Goal: Navigation & Orientation: Go to known website

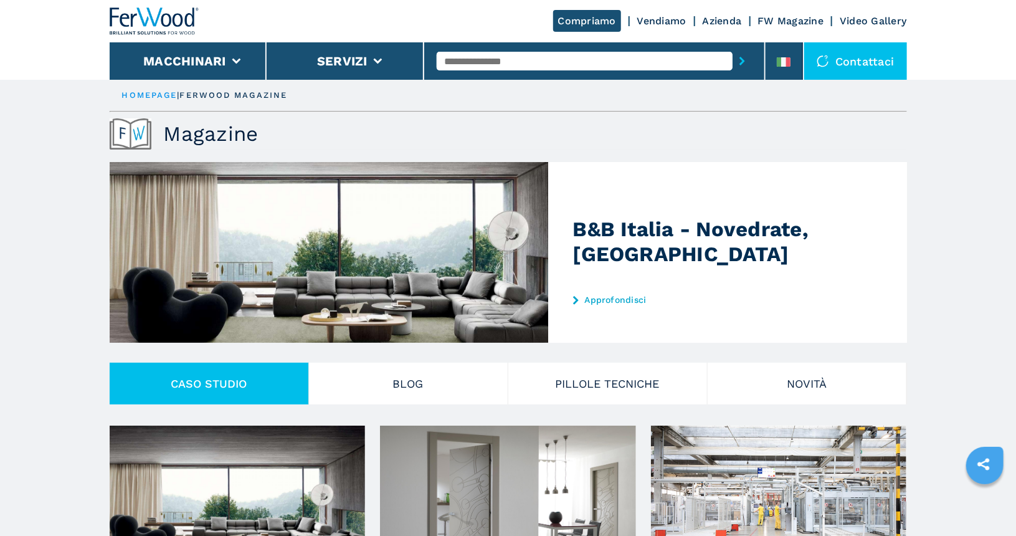
click at [668, 29] on div "Compriamo Vendiamo Azienda FW Magazine Video Gallery" at bounding box center [508, 21] width 797 height 42
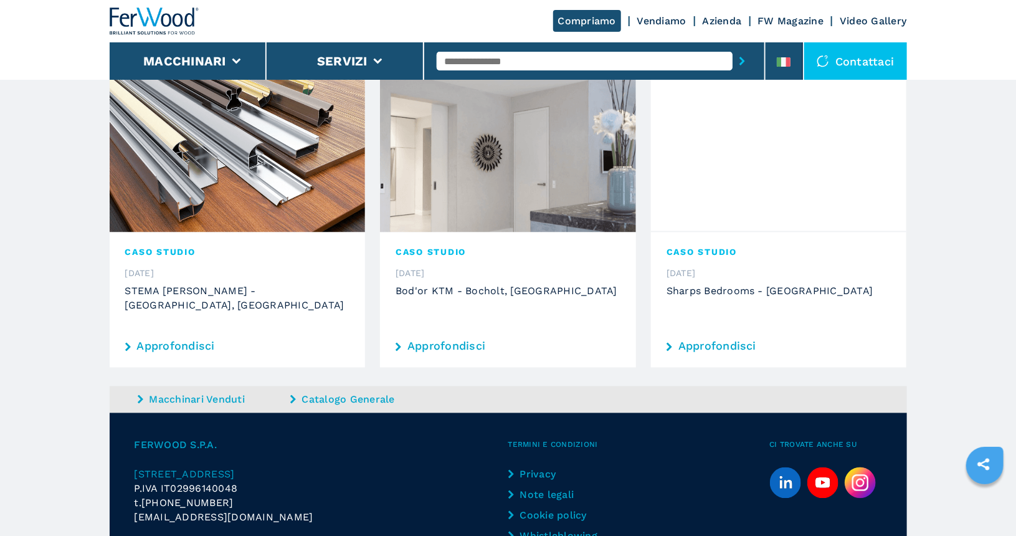
scroll to position [1022, 0]
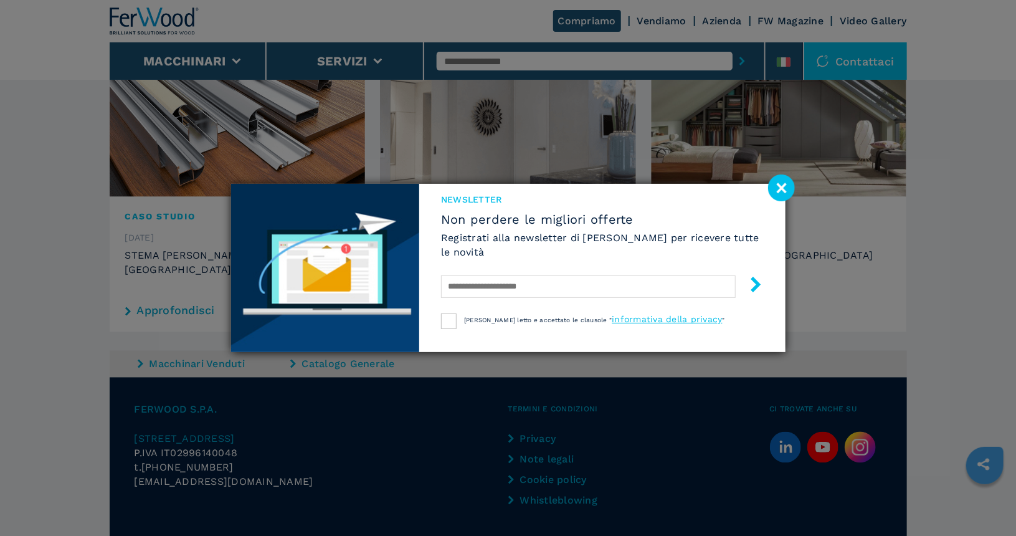
click at [790, 194] on image at bounding box center [781, 187] width 27 height 27
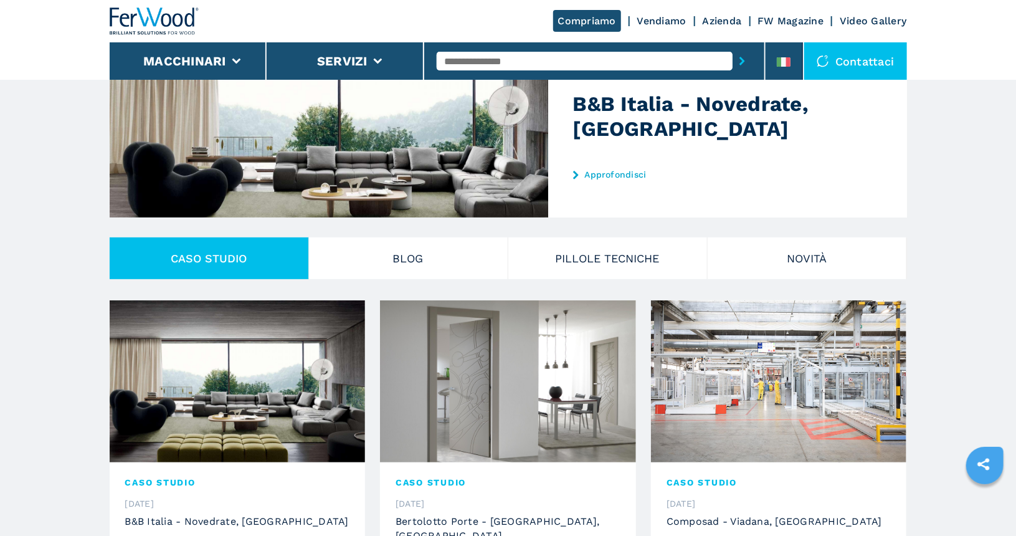
scroll to position [0, 0]
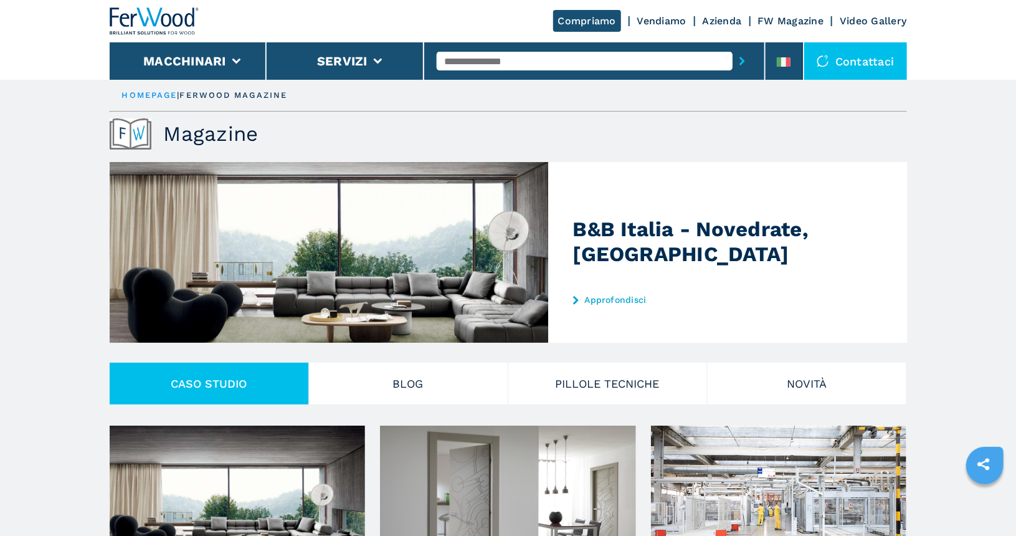
click at [653, 17] on link "Vendiamo" at bounding box center [661, 21] width 49 height 12
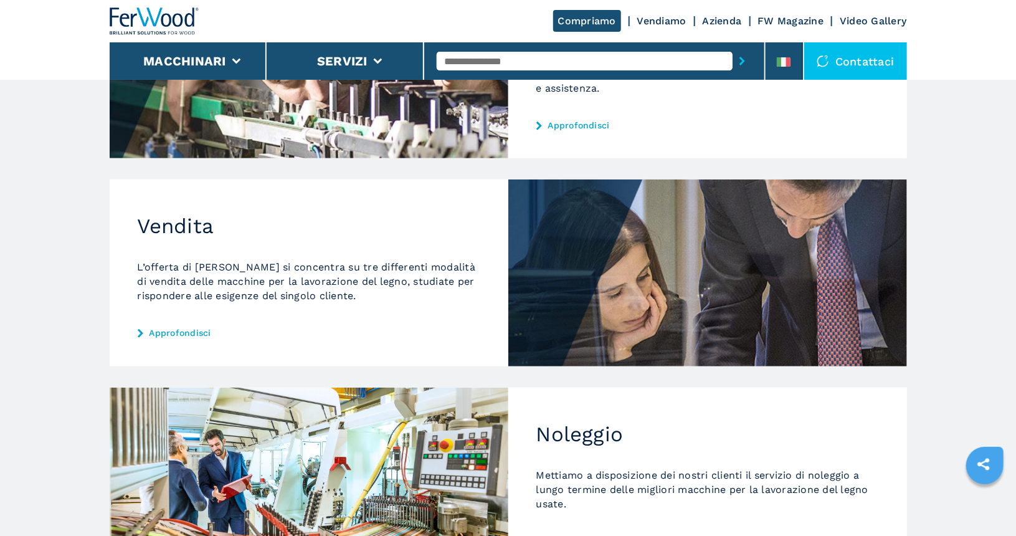
scroll to position [313, 0]
click at [173, 324] on div "Vendita L’offerta di Ferwood si concentra su tre differenti modalità di vendita…" at bounding box center [309, 272] width 399 height 186
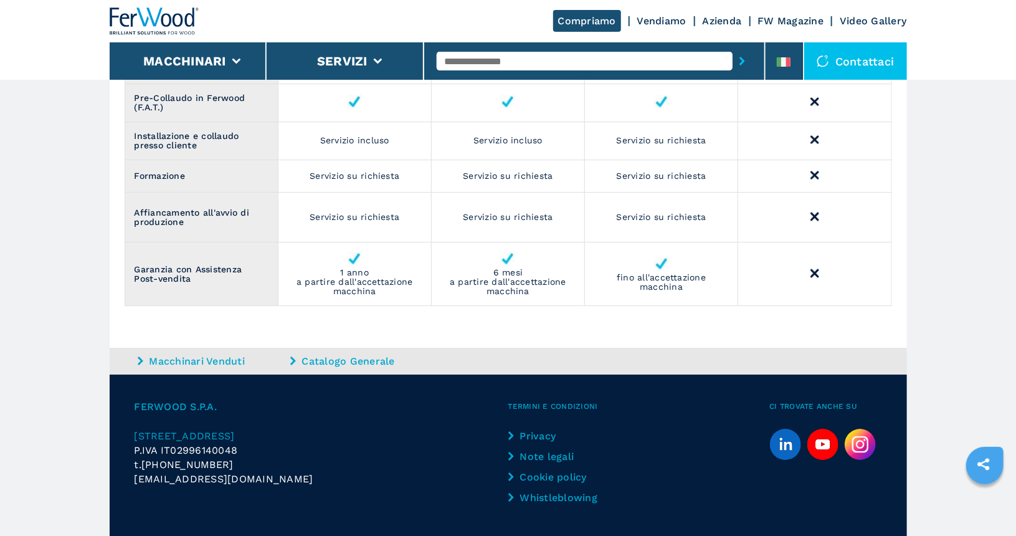
scroll to position [1891, 0]
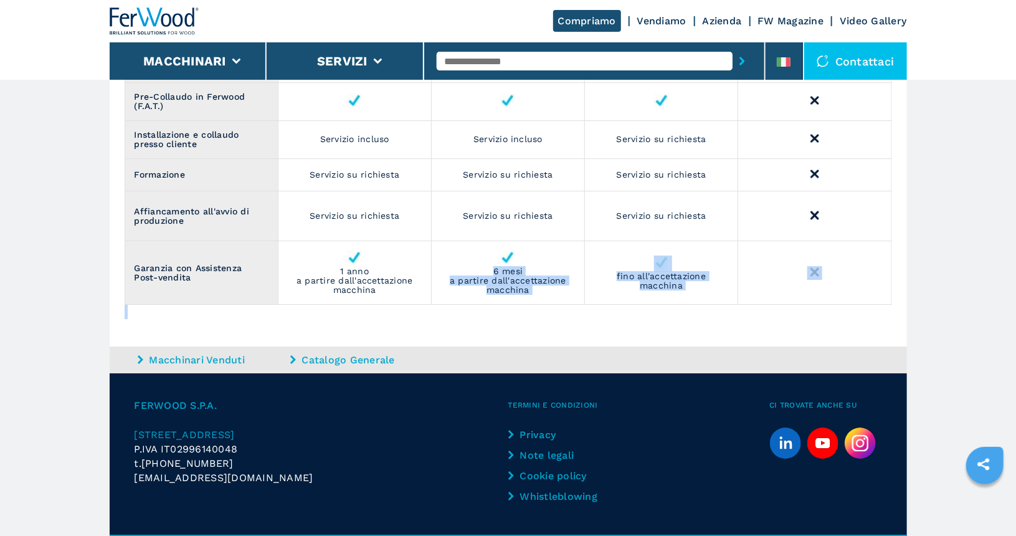
drag, startPoint x: 483, startPoint y: 268, endPoint x: 567, endPoint y: 303, distance: 90.8
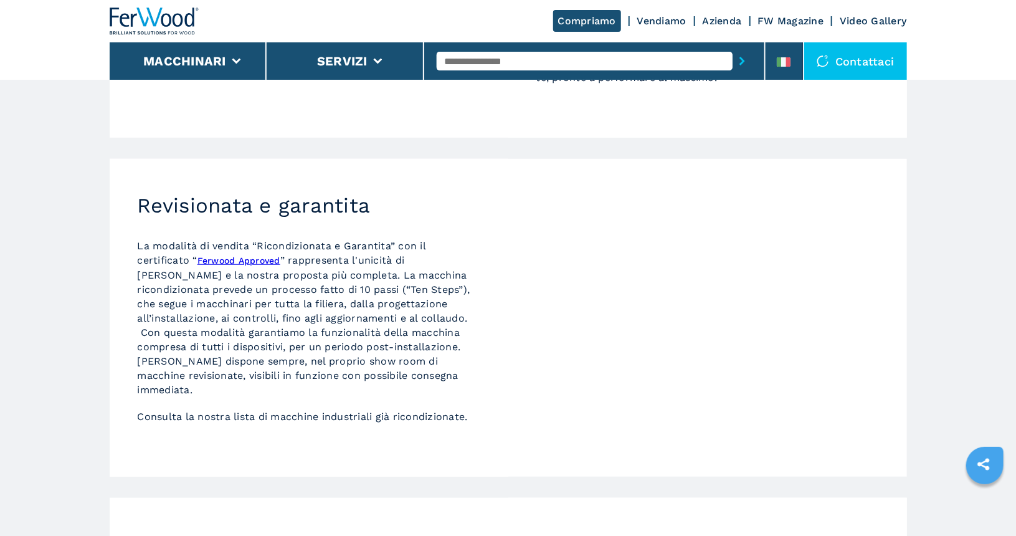
scroll to position [354, 0]
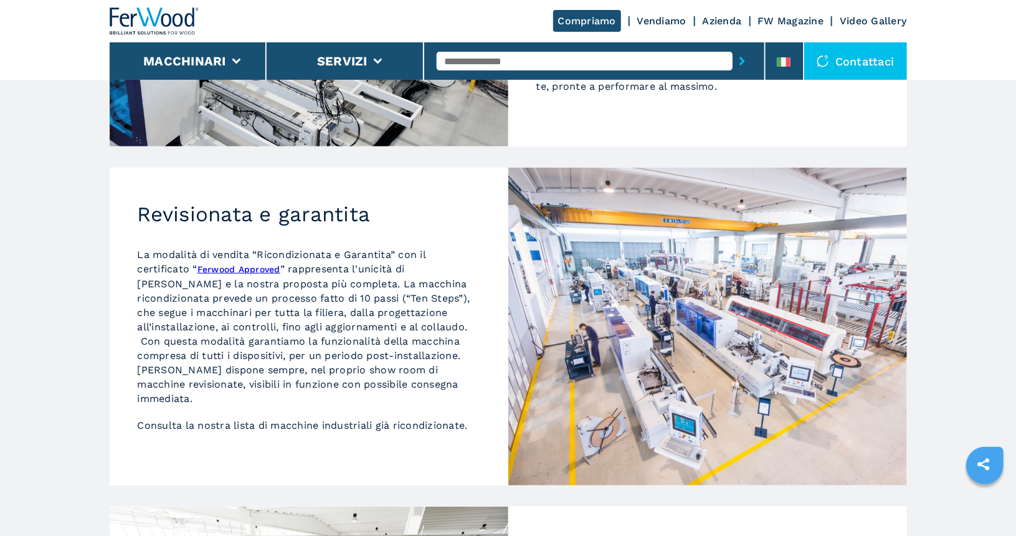
click at [658, 17] on link "Vendiamo" at bounding box center [661, 21] width 49 height 12
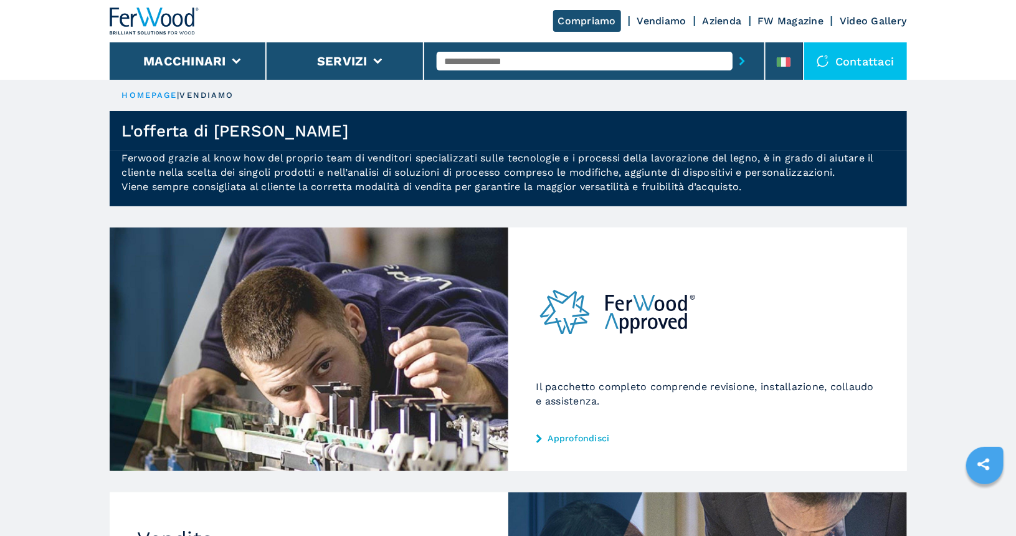
click at [571, 432] on div "Il pacchetto completo comprende revisione, installazione, collaudo e assistenza…" at bounding box center [707, 349] width 399 height 244
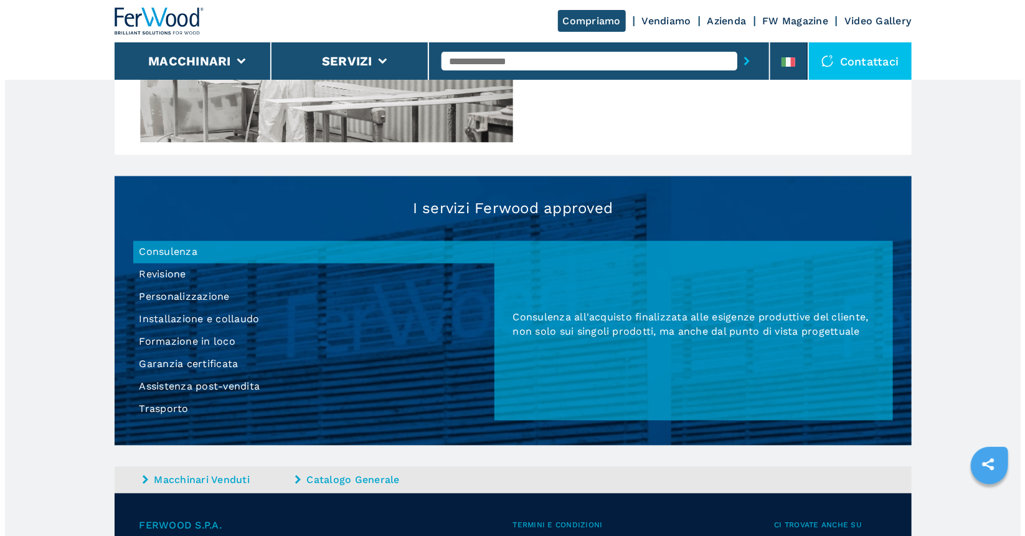
scroll to position [1029, 0]
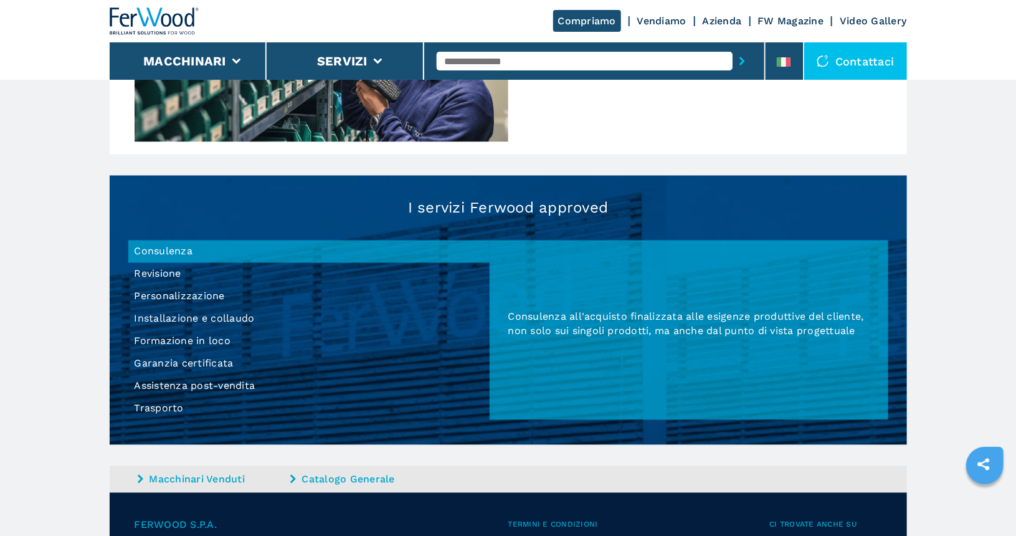
click at [158, 367] on li "Garanzia certificata" at bounding box center [308, 363] width 361 height 22
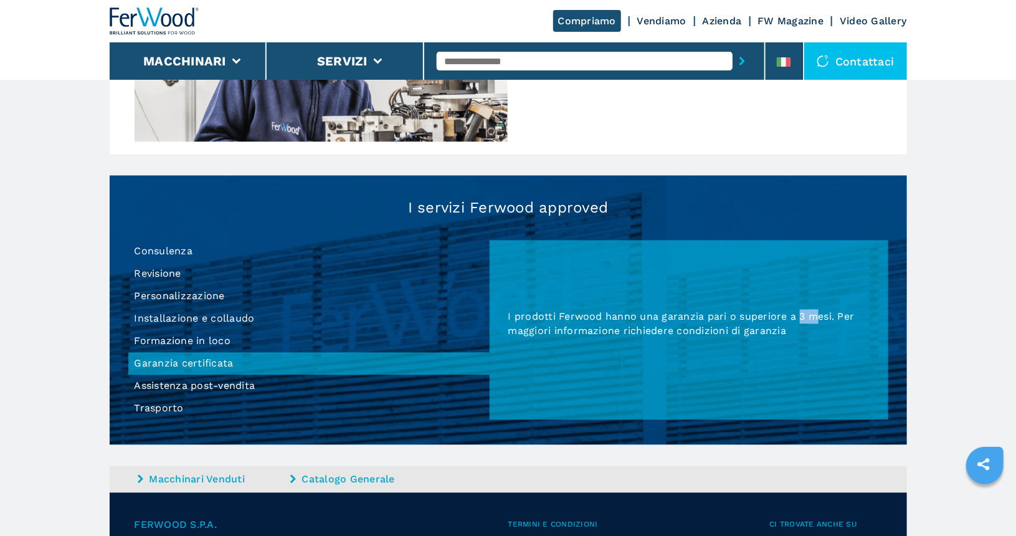
drag, startPoint x: 797, startPoint y: 319, endPoint x: 815, endPoint y: 316, distance: 18.3
click at [815, 316] on span "I prodotti Ferwood hanno una garanzia pari o superiore a 3 mesi. Per maggiori i…" at bounding box center [681, 324] width 346 height 26
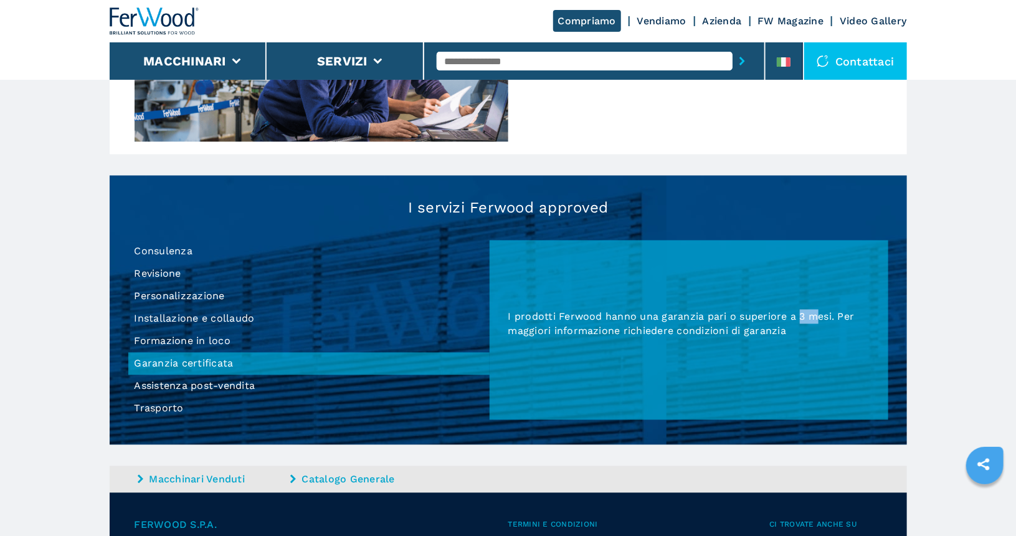
click at [808, 316] on span "I prodotti Ferwood hanno una garanzia pari o superiore a 3 mesi. Per maggiori i…" at bounding box center [681, 324] width 346 height 26
click at [804, 316] on span "I prodotti Ferwood hanno una garanzia pari o superiore a 3 mesi. Per maggiori i…" at bounding box center [681, 324] width 346 height 26
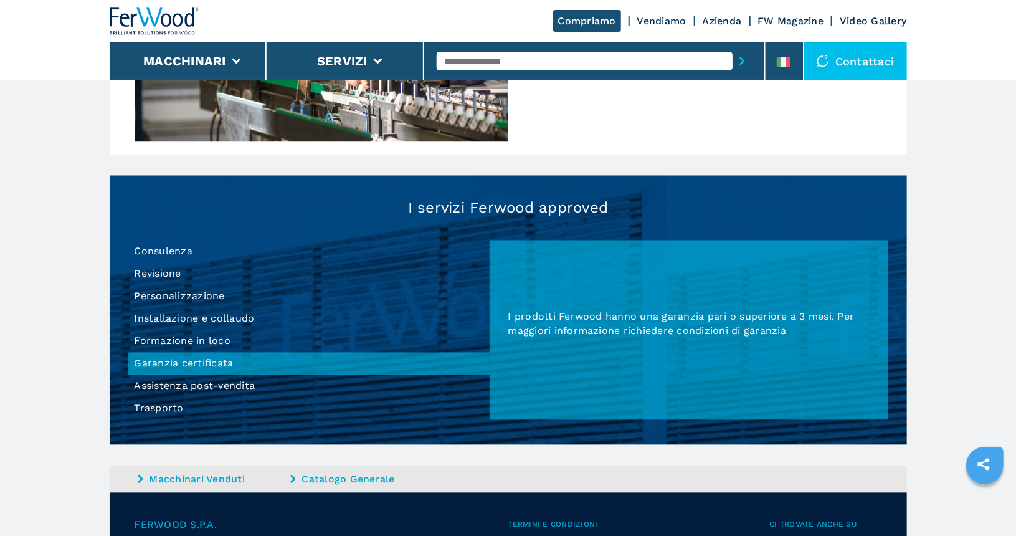
click at [800, 314] on span "I prodotti Ferwood hanno una garanzia pari o superiore a 3 mesi. Per maggiori i…" at bounding box center [681, 324] width 346 height 26
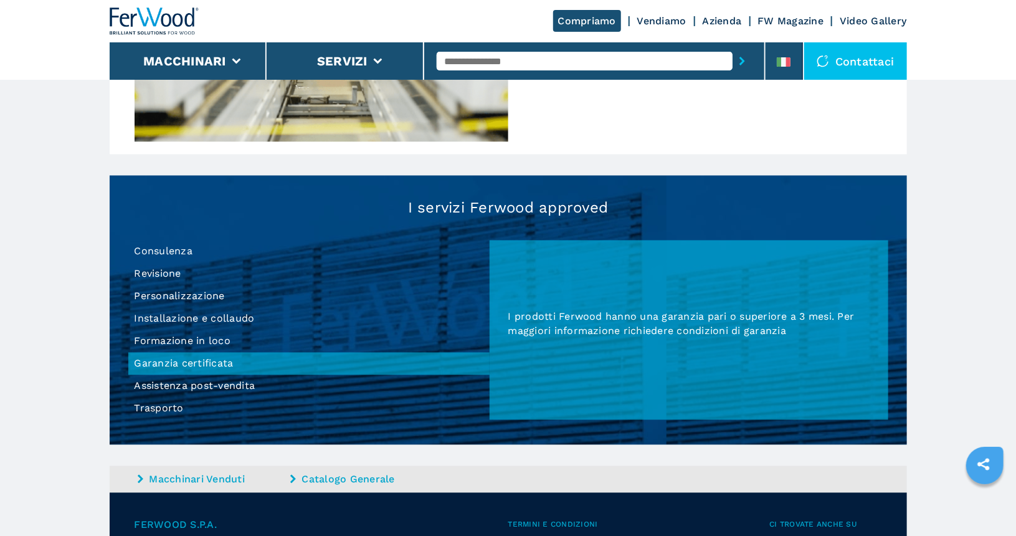
click at [800, 314] on span "I prodotti Ferwood hanno una garanzia pari o superiore a 3 mesi. Per maggiori i…" at bounding box center [681, 324] width 346 height 26
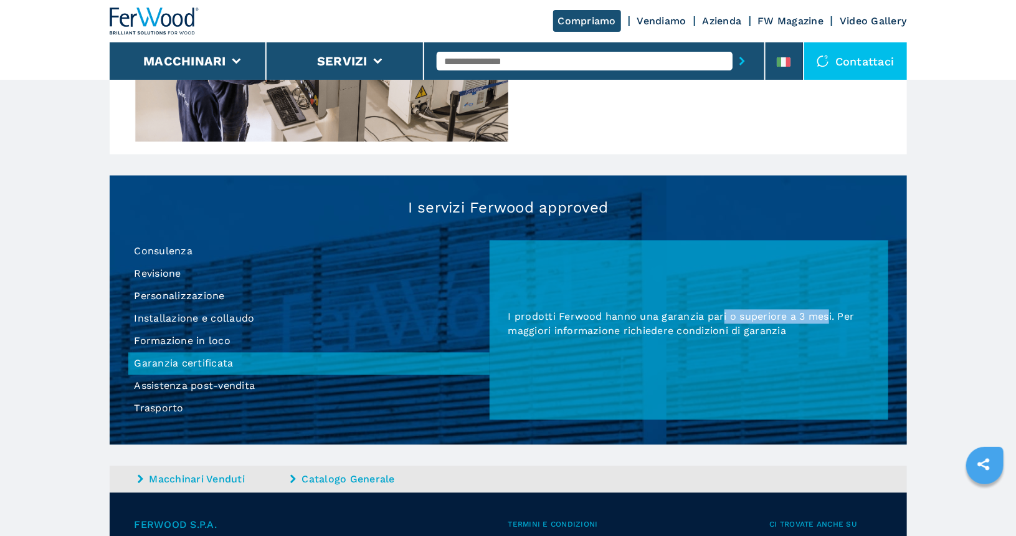
drag, startPoint x: 826, startPoint y: 316, endPoint x: 721, endPoint y: 320, distance: 105.9
click at [721, 320] on span "I prodotti Ferwood hanno una garanzia pari o superiore a 3 mesi. Per maggiori i…" at bounding box center [681, 324] width 346 height 26
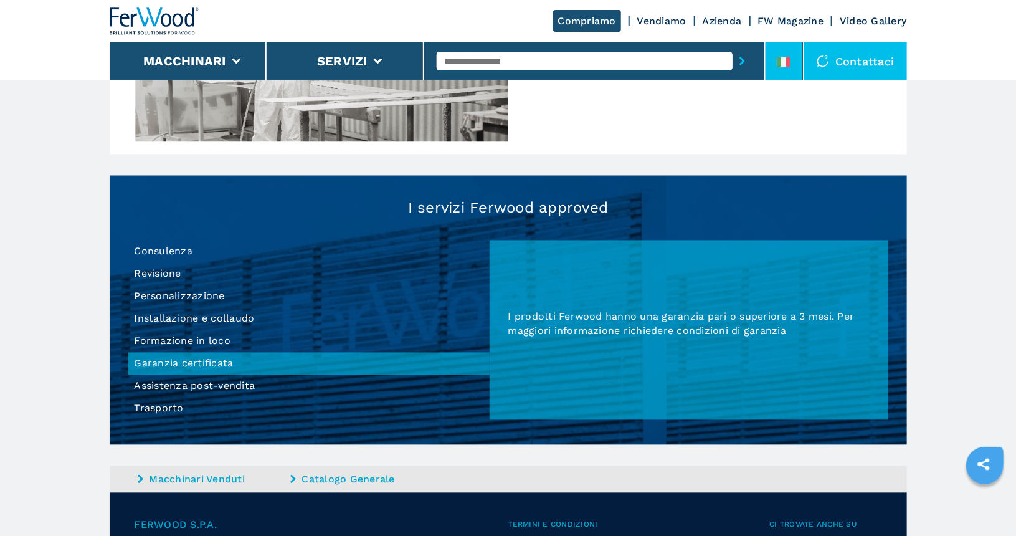
click at [772, 62] on li at bounding box center [783, 60] width 37 height 37
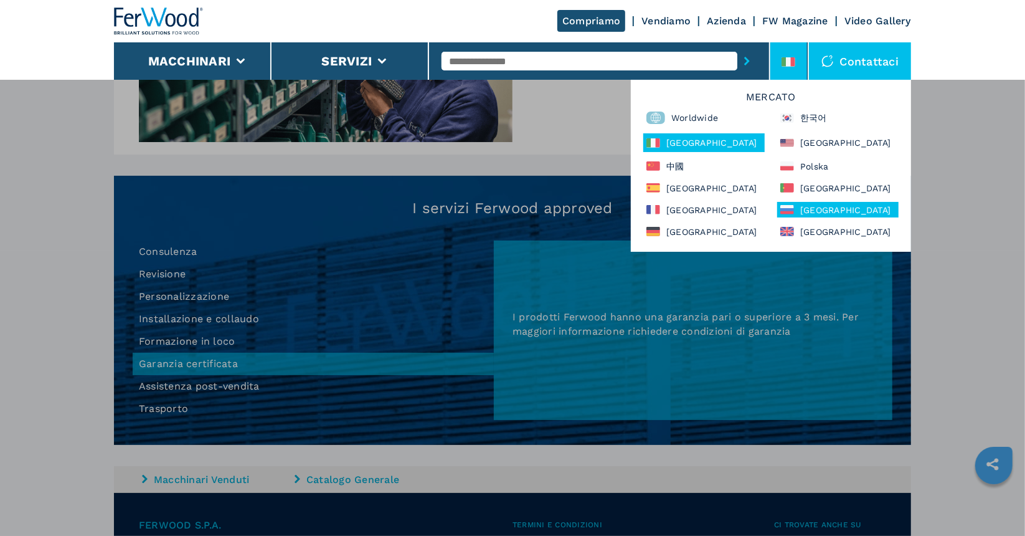
click at [808, 206] on div "[GEOGRAPHIC_DATA]" at bounding box center [837, 210] width 121 height 16
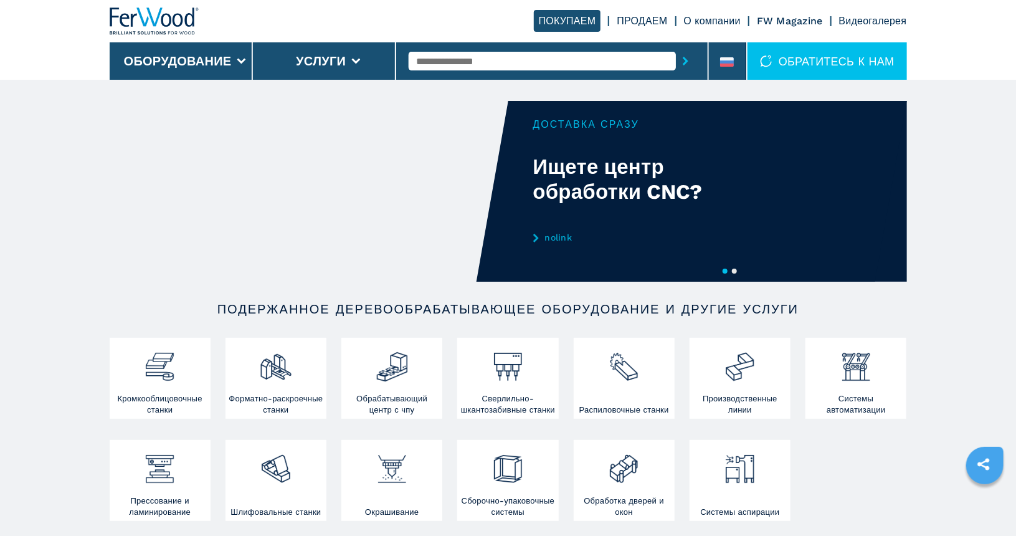
click at [616, 18] on div "ПОКУПАЕМ ПРОДАЕМ О компании FW Magazine Видеогалерея" at bounding box center [720, 21] width 373 height 10
click at [623, 20] on link "ПРОДАЕМ" at bounding box center [642, 21] width 50 height 12
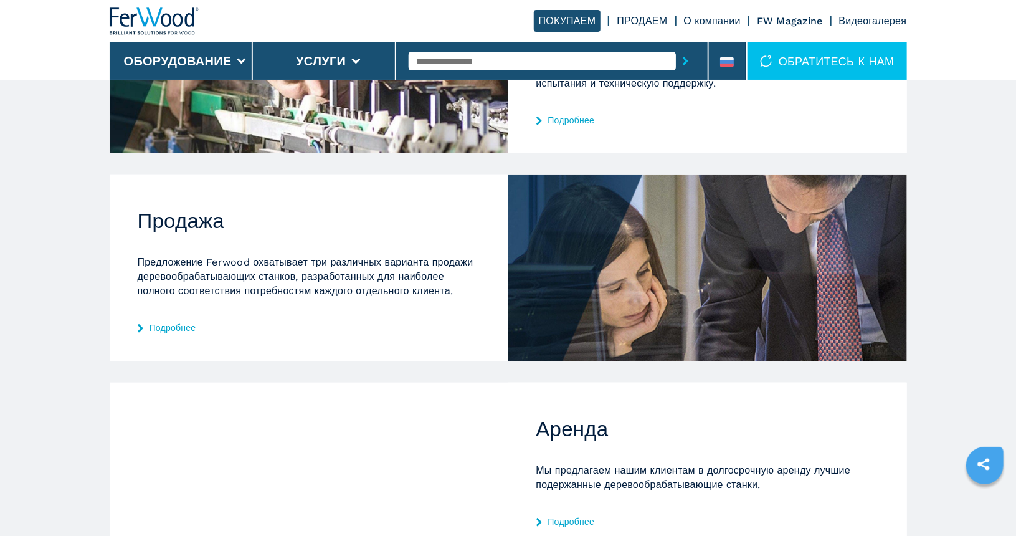
scroll to position [339, 0]
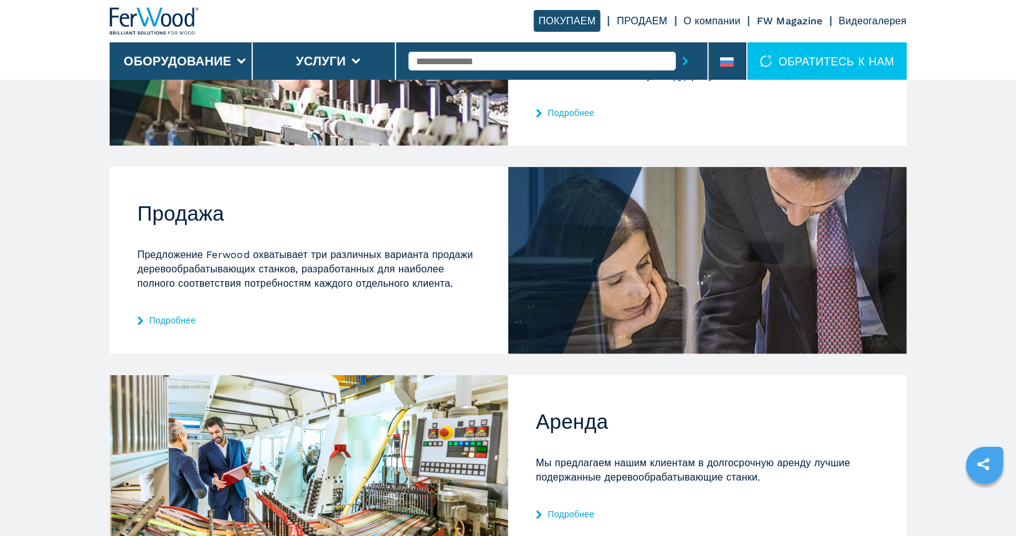
click at [168, 313] on div "Продажа Предложение Ferwood охватывает три различных варианта продажи деревообр…" at bounding box center [309, 260] width 399 height 186
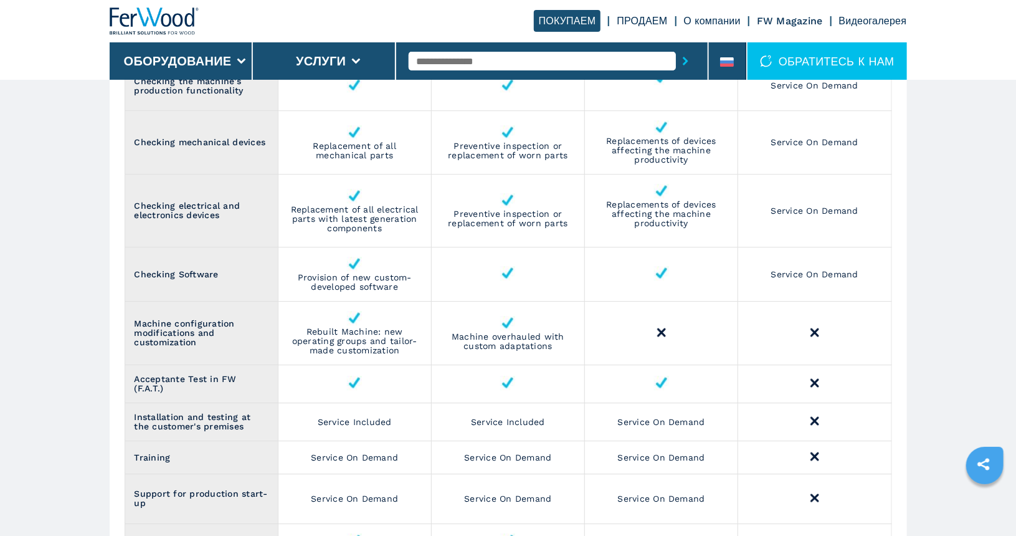
scroll to position [1747, 0]
click at [531, 221] on td "Preventive inspection or replacement of worn parts​" at bounding box center [507, 211] width 153 height 73
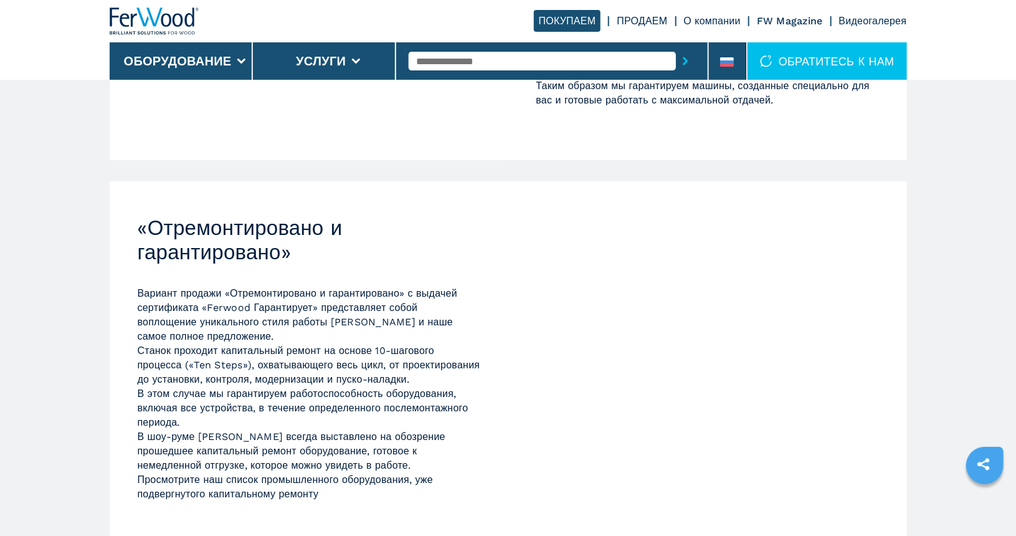
scroll to position [384, 0]
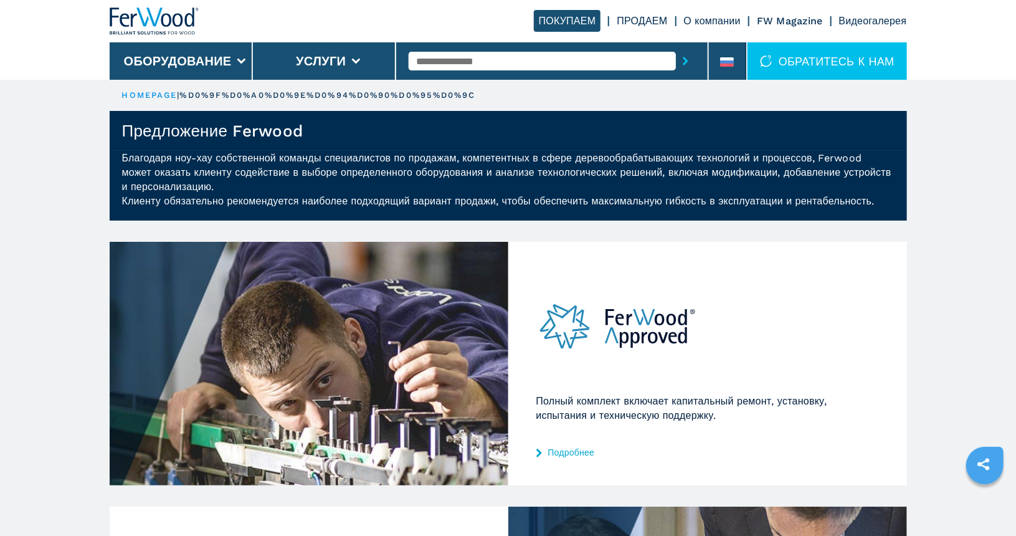
click at [579, 455] on link "Подробнее" at bounding box center [707, 452] width 343 height 10
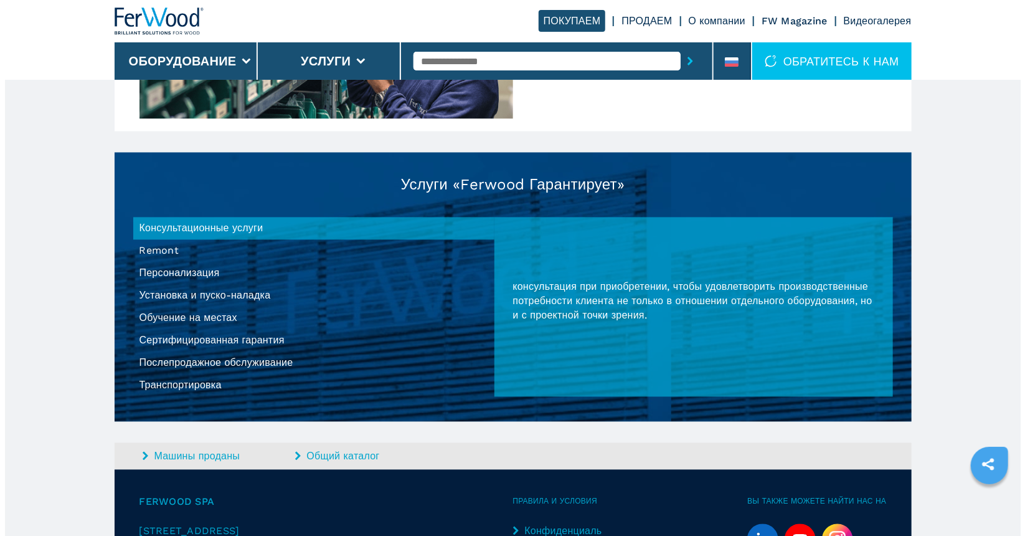
scroll to position [1084, 0]
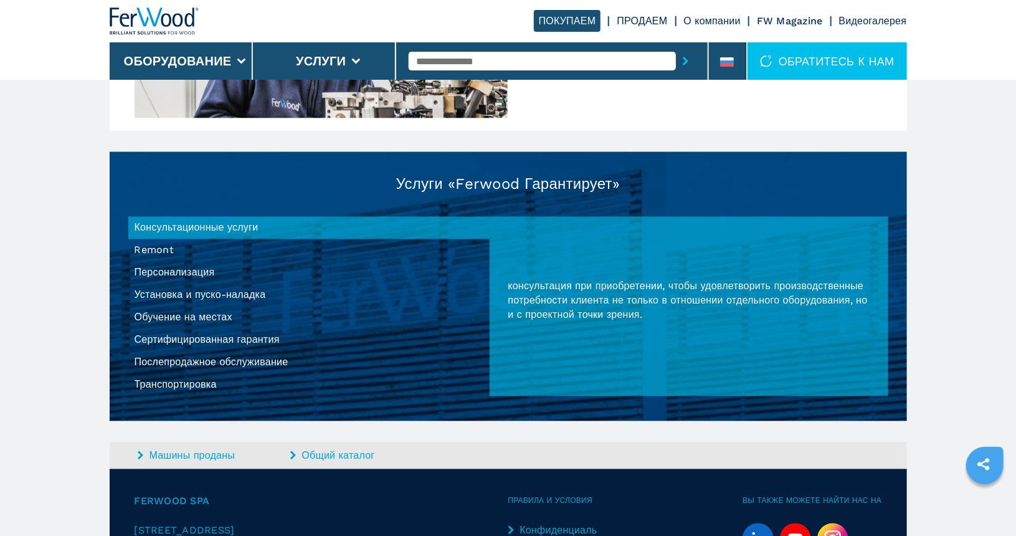
click at [249, 341] on li "Сертифицированная гарантия" at bounding box center [308, 340] width 361 height 22
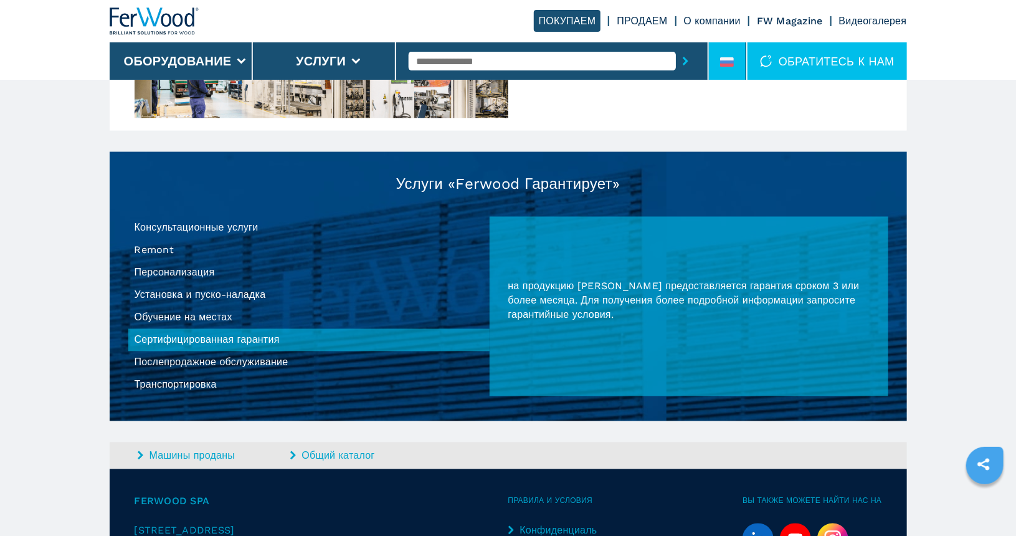
click at [737, 65] on li at bounding box center [727, 60] width 37 height 37
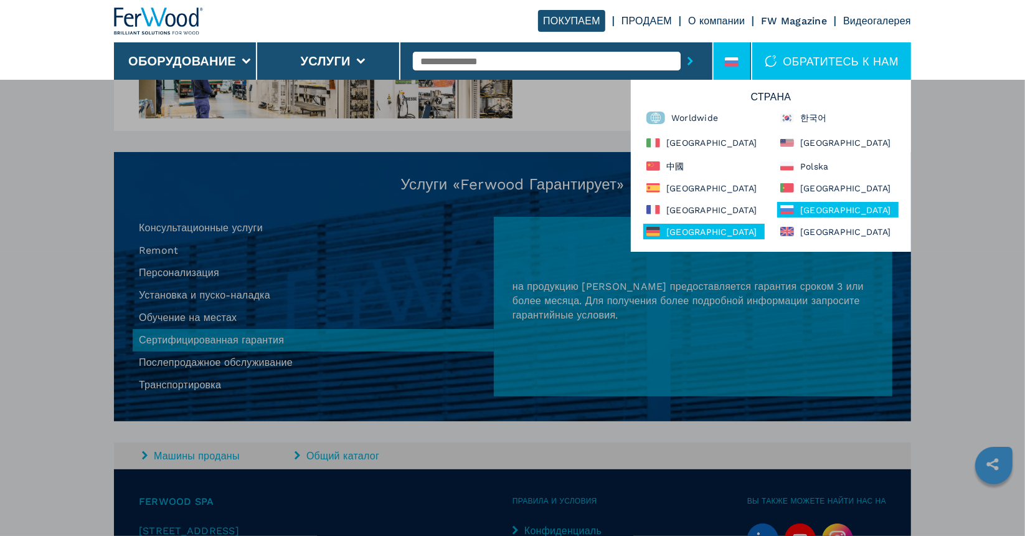
click at [683, 227] on div "[GEOGRAPHIC_DATA]" at bounding box center [703, 232] width 121 height 16
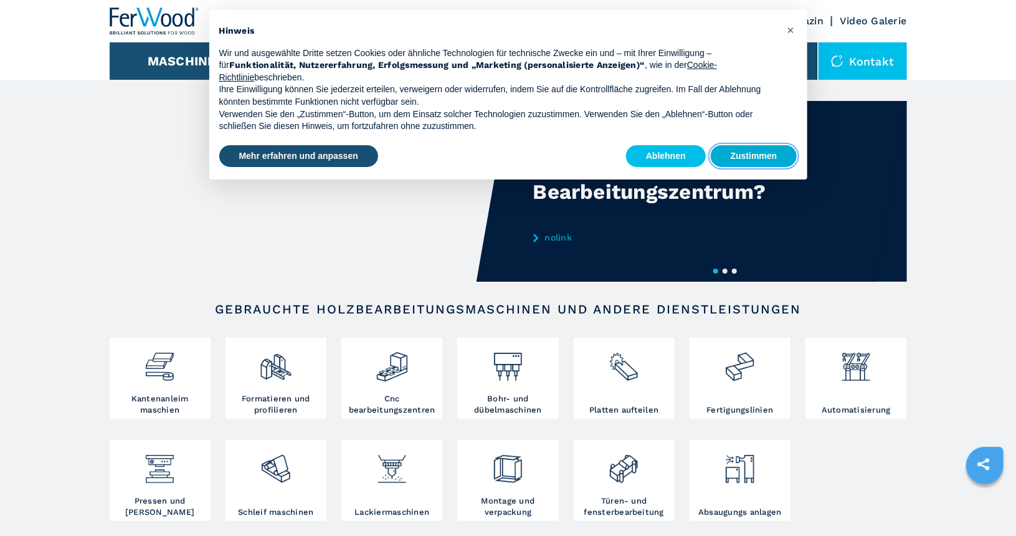
click at [736, 155] on button "Zustimmen" at bounding box center [754, 156] width 87 height 22
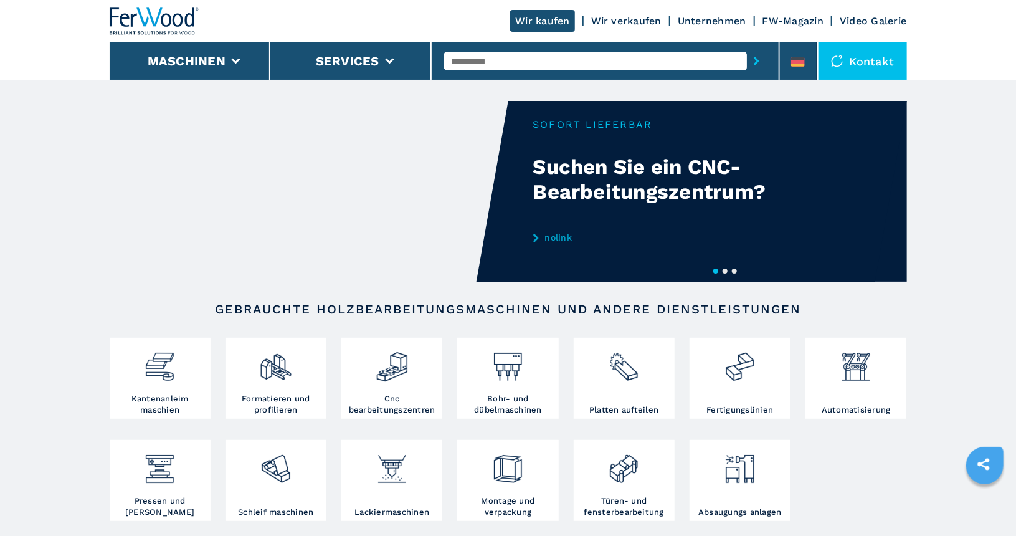
click at [628, 11] on div "Wir kaufen Wir verkaufen Unternehmen FW-Magazin Video Galerie" at bounding box center [508, 21] width 797 height 42
click at [628, 27] on link "Wir verkaufen" at bounding box center [626, 21] width 70 height 12
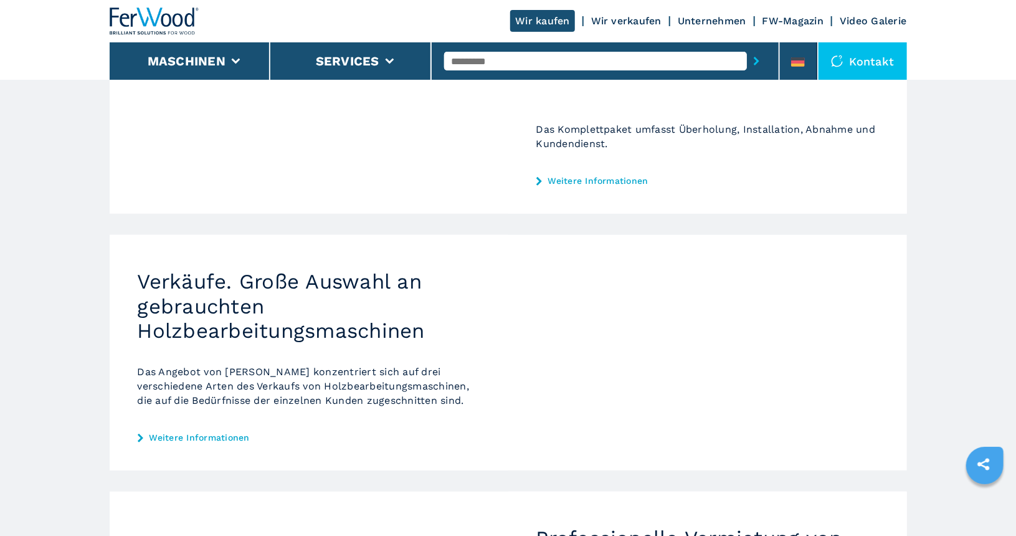
scroll to position [273, 0]
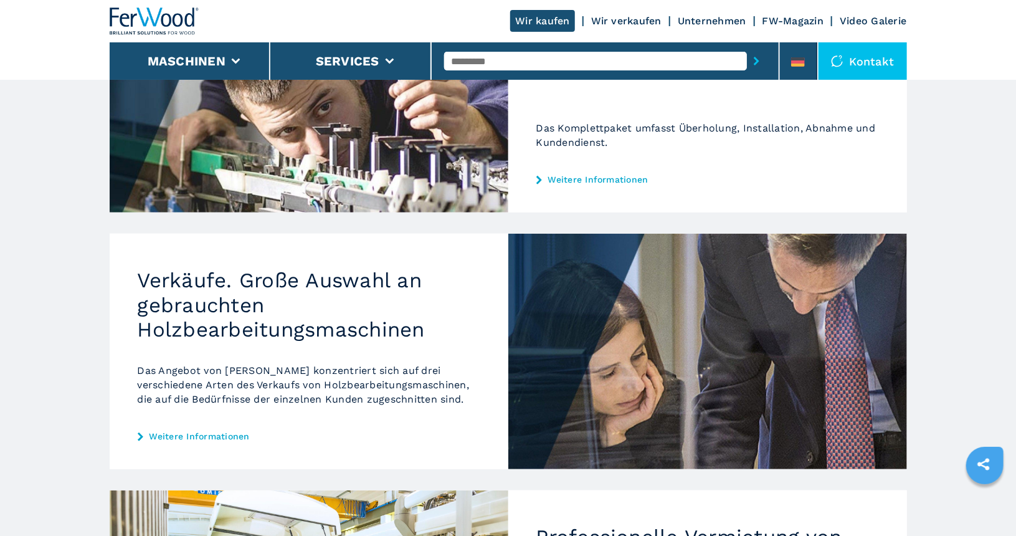
click at [200, 441] on div "Verkäufe. Große Auswahl an gebrauchten Holzbearbeitungsmaschinen Das Angebot vo…" at bounding box center [309, 351] width 399 height 235
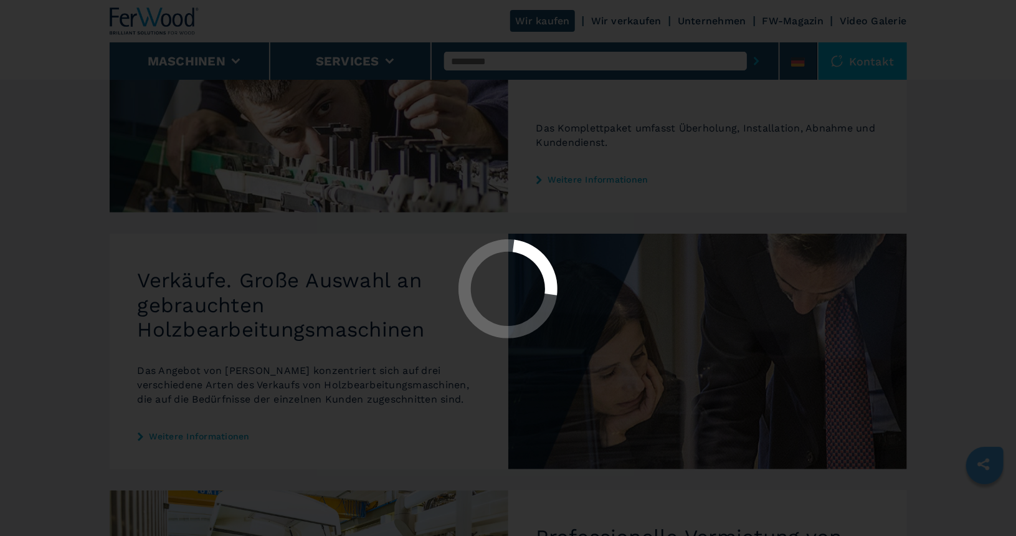
click at [200, 441] on div at bounding box center [508, 268] width 1016 height 536
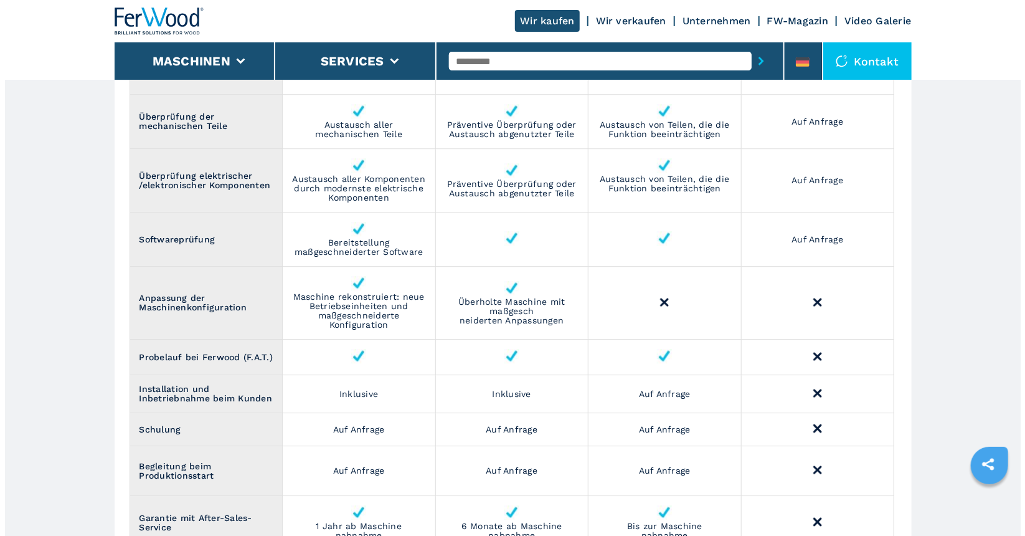
scroll to position [1708, 0]
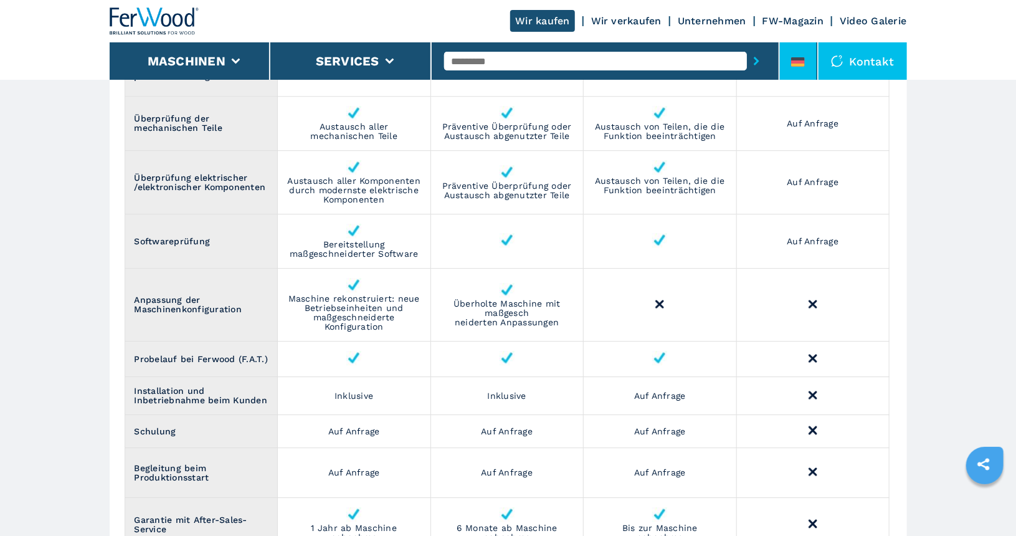
click at [798, 58] on icon at bounding box center [798, 58] width 14 height 3
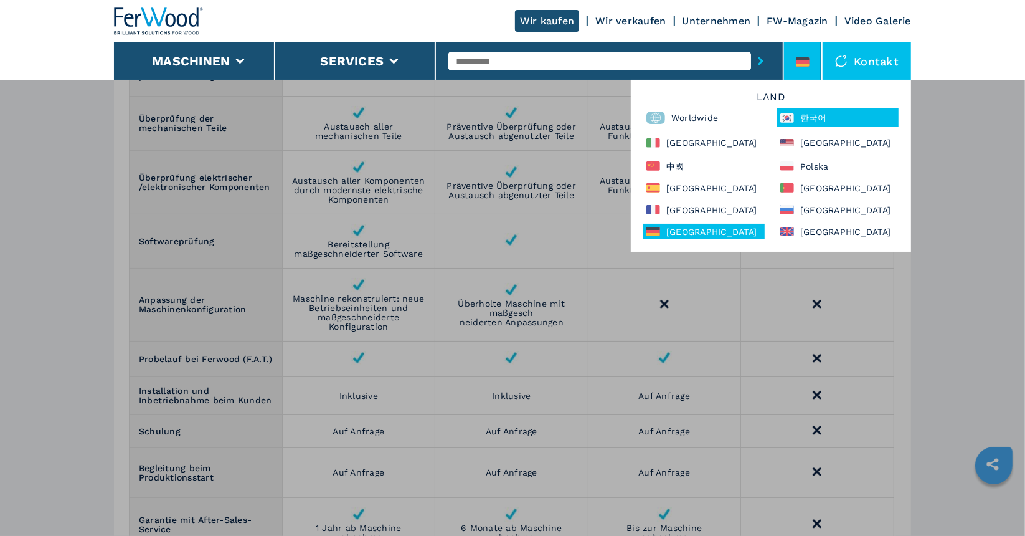
click at [810, 122] on div "한국어" at bounding box center [837, 117] width 121 height 19
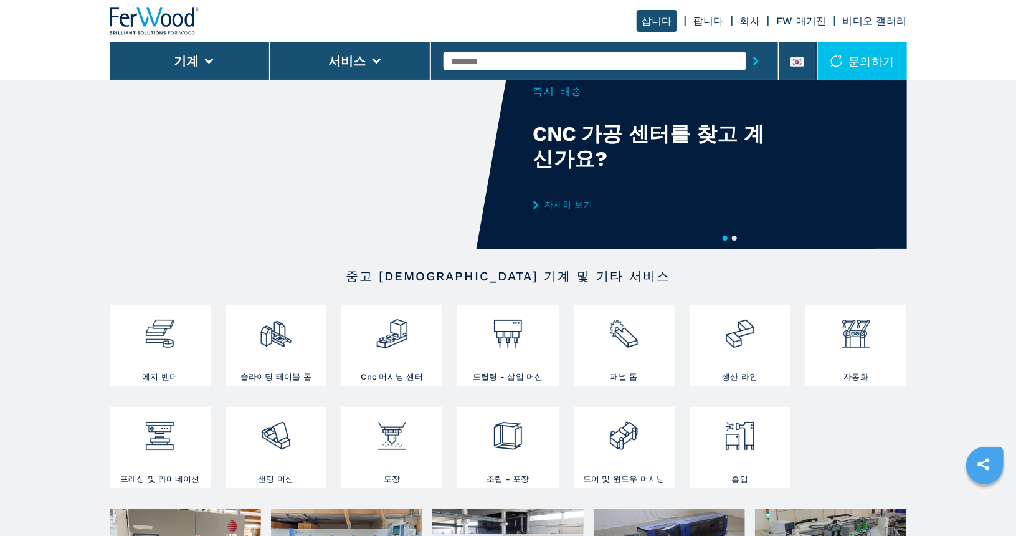
scroll to position [31, 0]
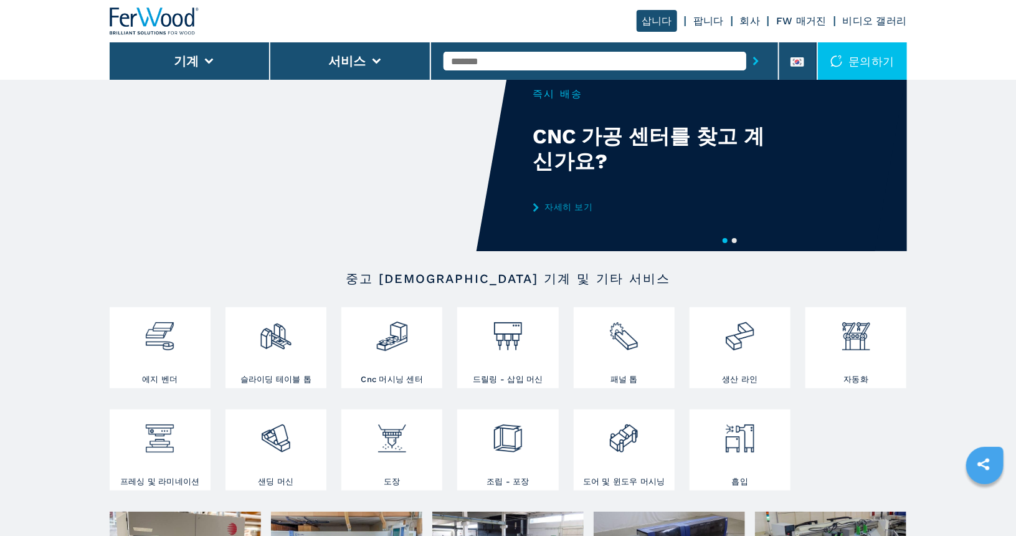
click at [711, 24] on link "팝니다" at bounding box center [708, 21] width 31 height 12
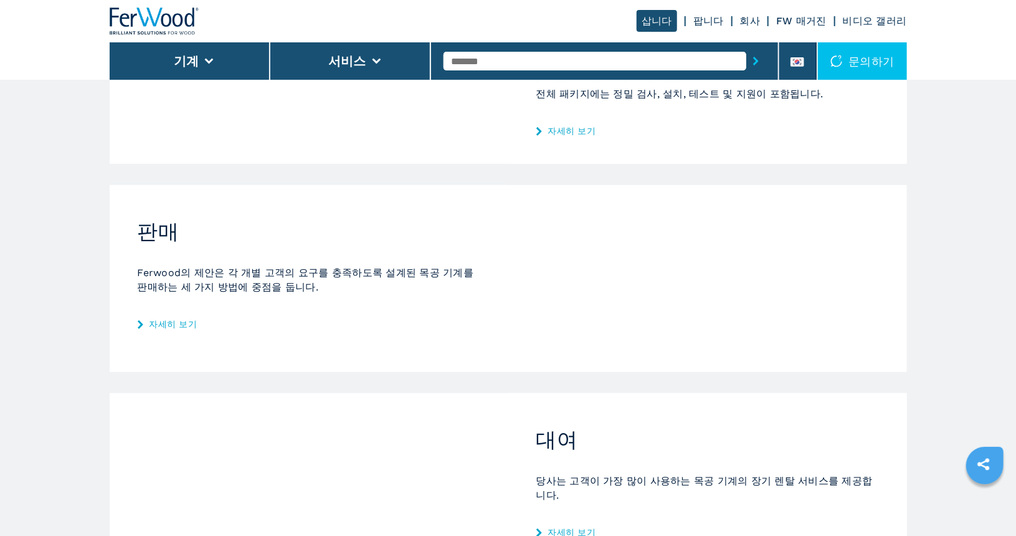
scroll to position [295, 0]
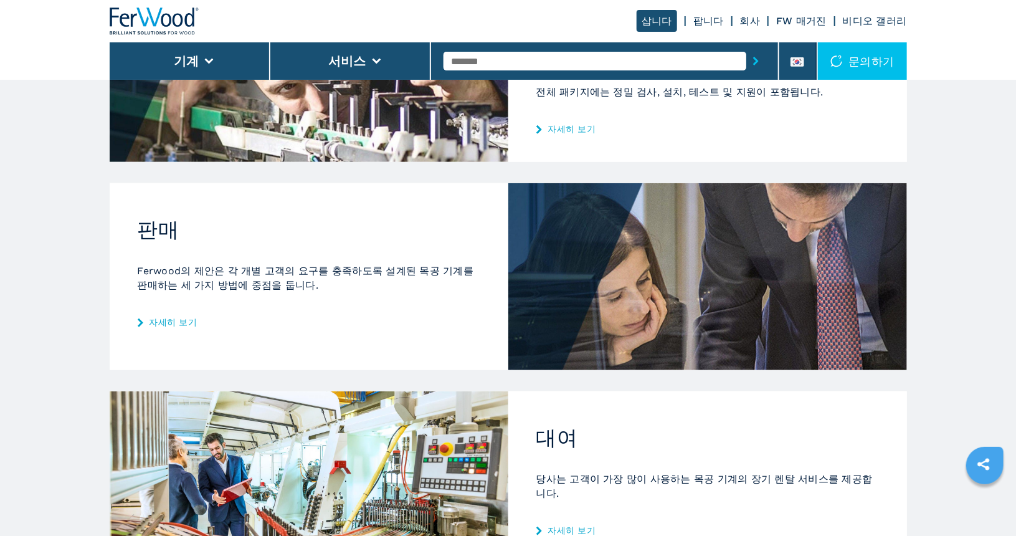
click at [163, 319] on link "자세히 보기" at bounding box center [309, 322] width 343 height 10
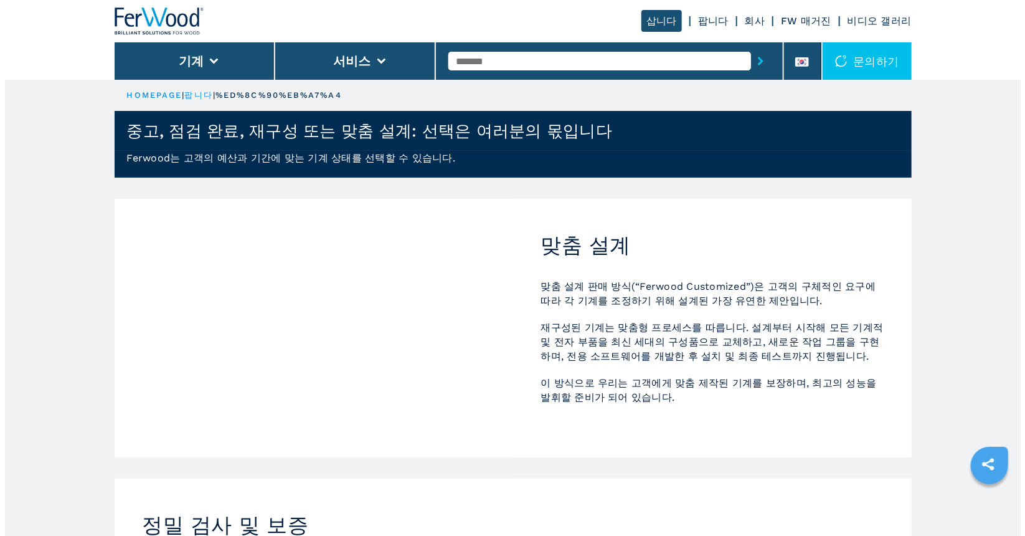
scroll to position [1, 0]
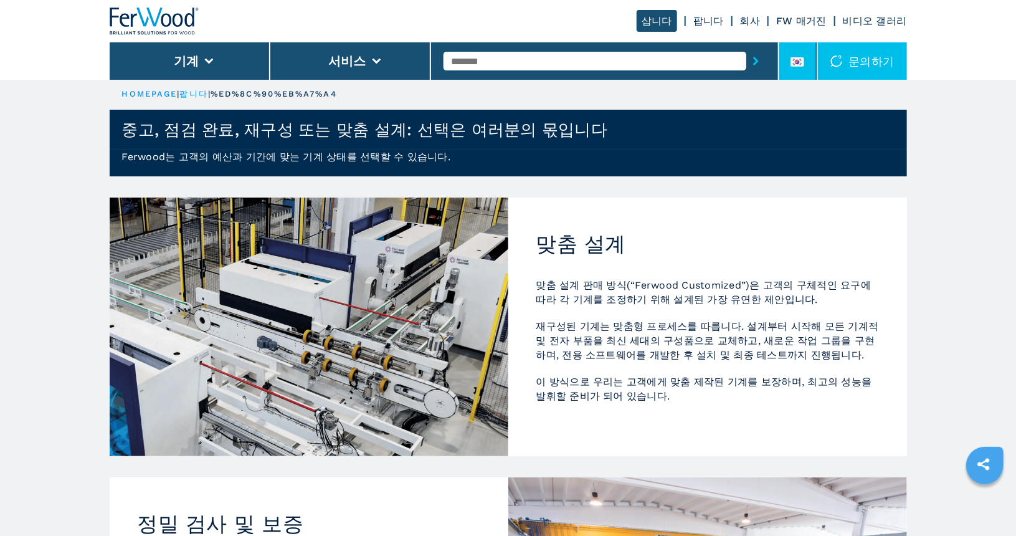
click at [803, 66] on icon at bounding box center [797, 61] width 14 height 9
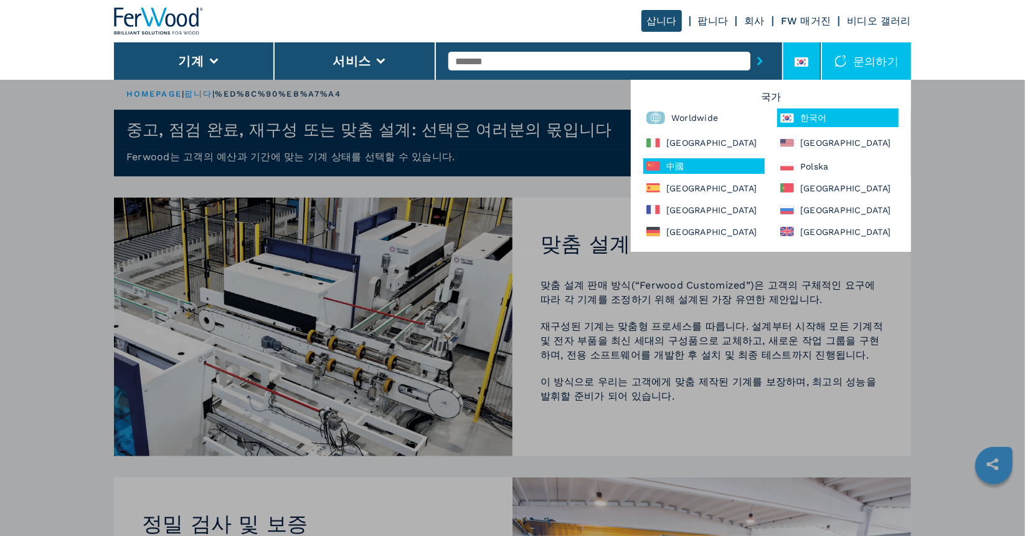
click at [668, 167] on div "中國" at bounding box center [703, 166] width 121 height 16
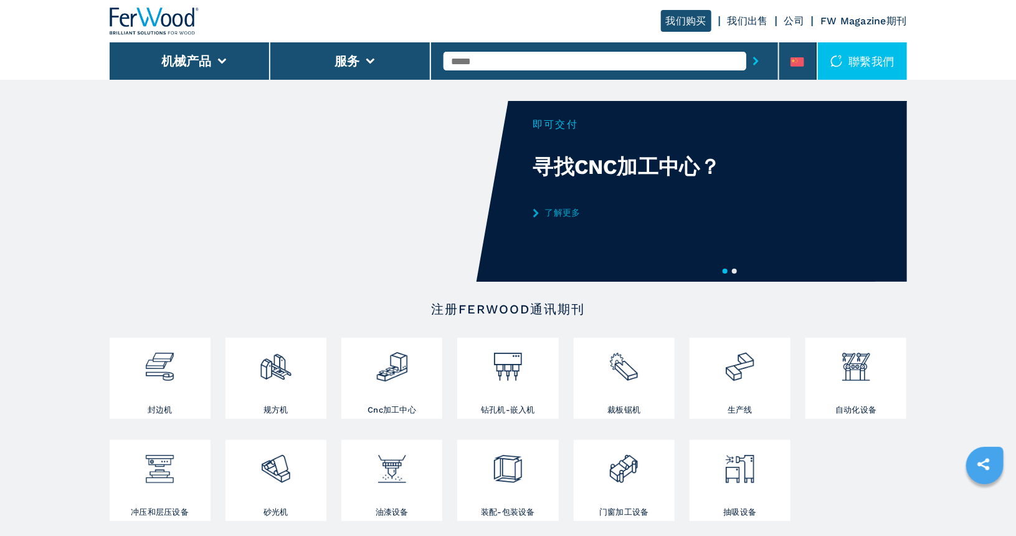
click at [745, 19] on link "我们出售" at bounding box center [747, 21] width 40 height 12
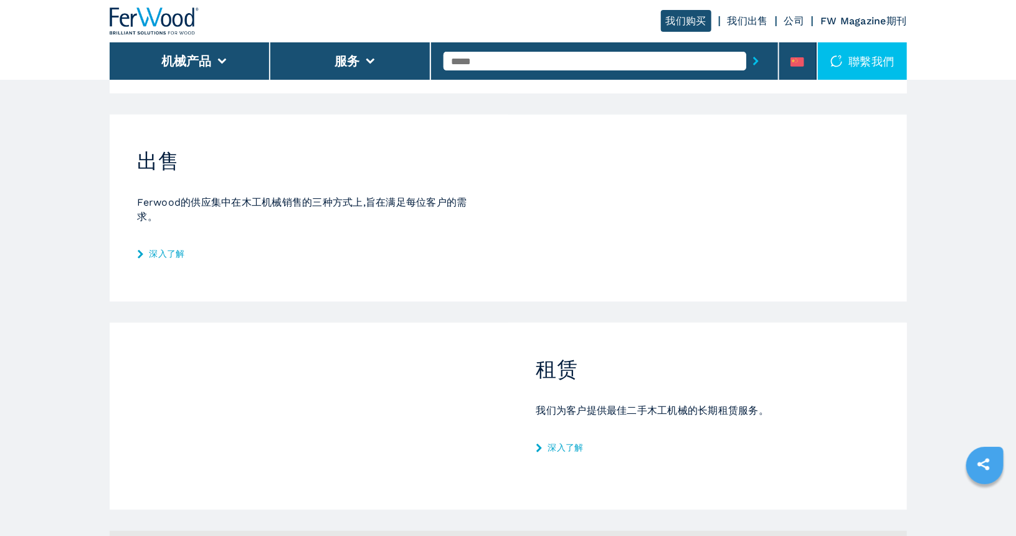
scroll to position [349, 0]
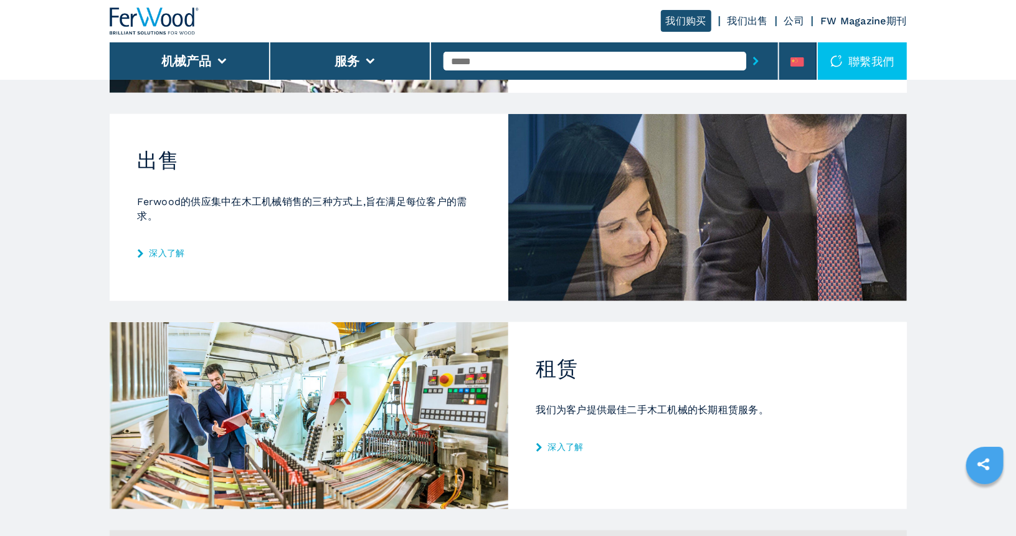
click at [172, 244] on div "出售 Ferwood的供应集中在木工机械销售的三种方式上,旨在满足每位客户的需求。 深入了解" at bounding box center [309, 200] width 399 height 172
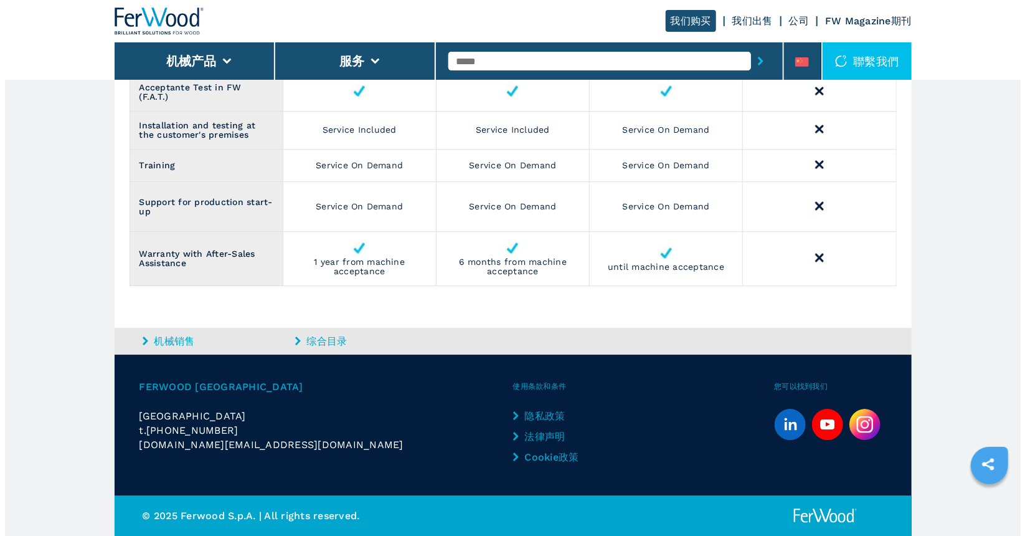
scroll to position [1795, 0]
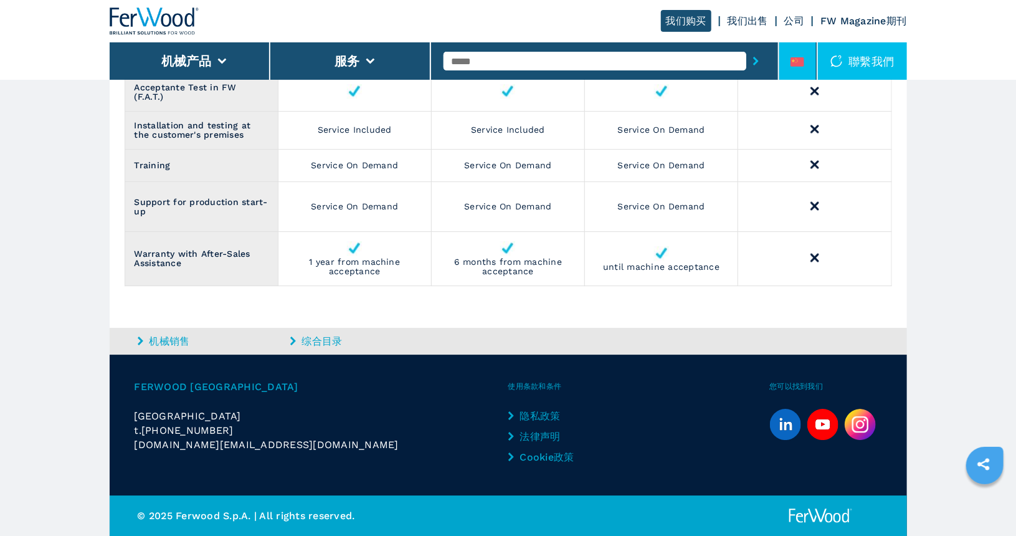
click at [805, 57] on li at bounding box center [797, 60] width 37 height 37
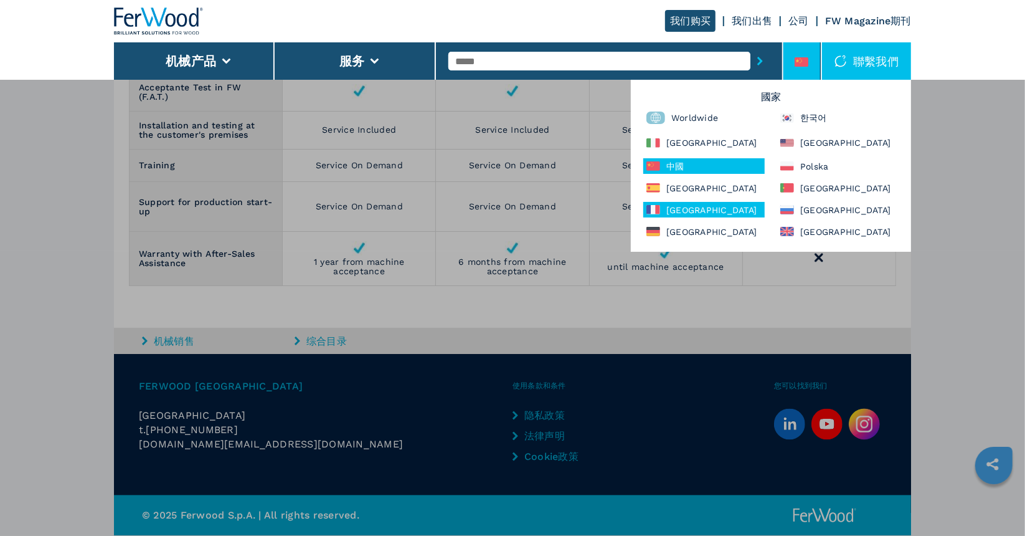
click at [696, 214] on div "[GEOGRAPHIC_DATA]" at bounding box center [703, 210] width 121 height 16
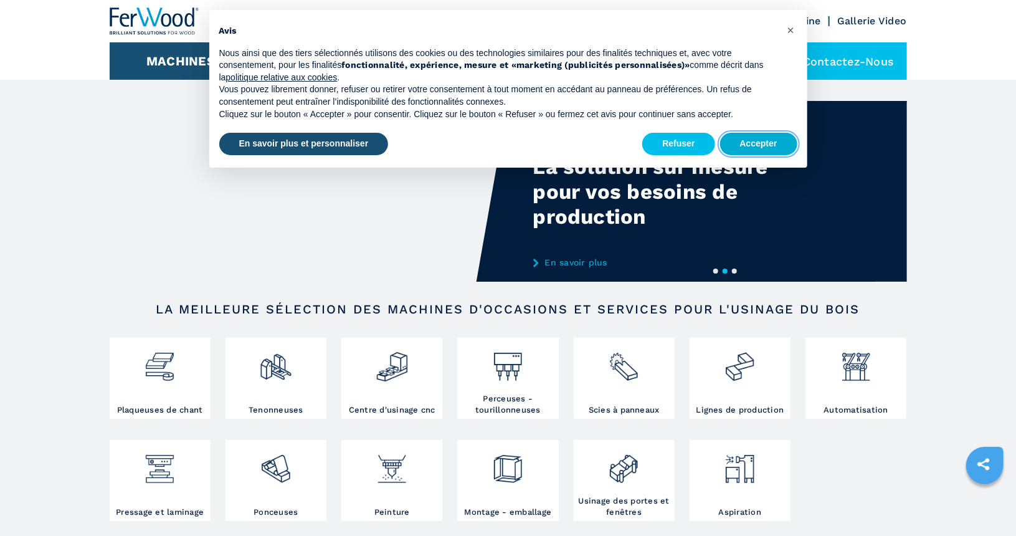
click at [750, 148] on button "Accepter" at bounding box center [758, 144] width 77 height 22
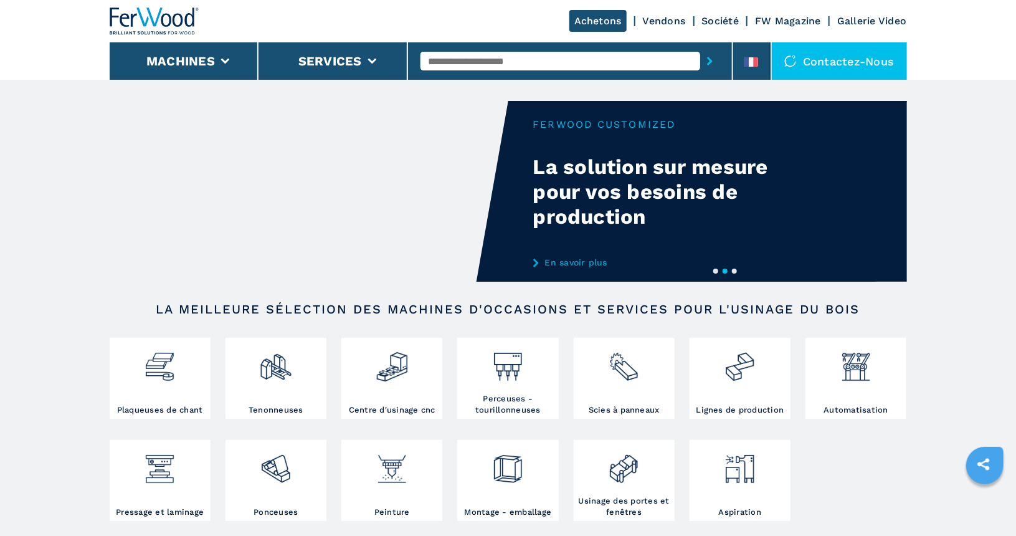
click at [668, 26] on link "Vendons" at bounding box center [664, 21] width 43 height 12
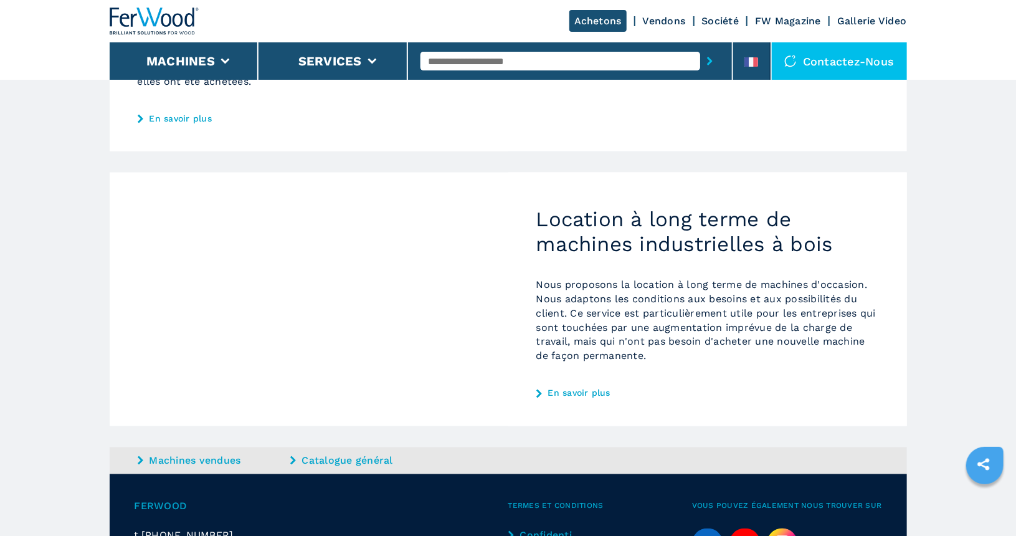
scroll to position [684, 0]
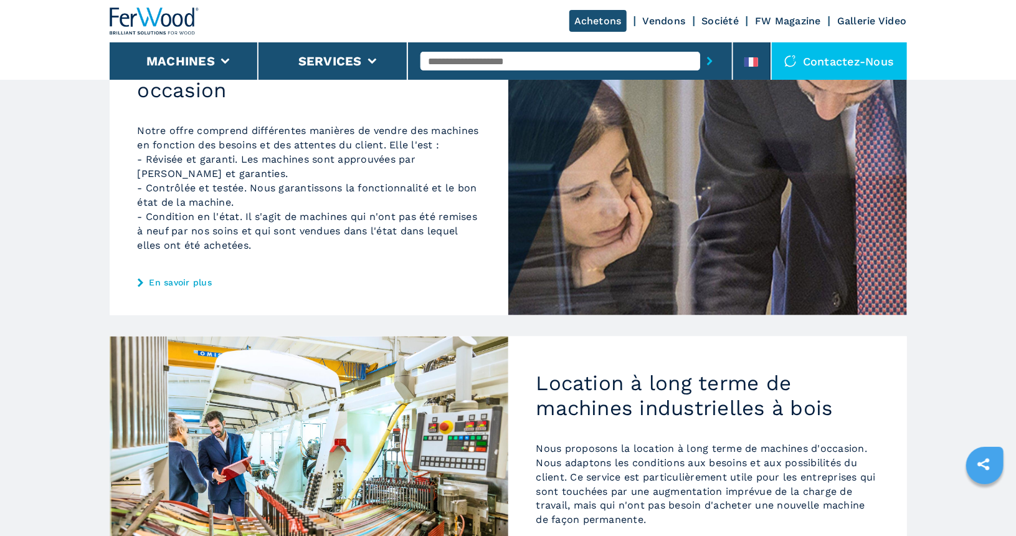
click at [184, 287] on link "En savoir plus" at bounding box center [309, 282] width 343 height 10
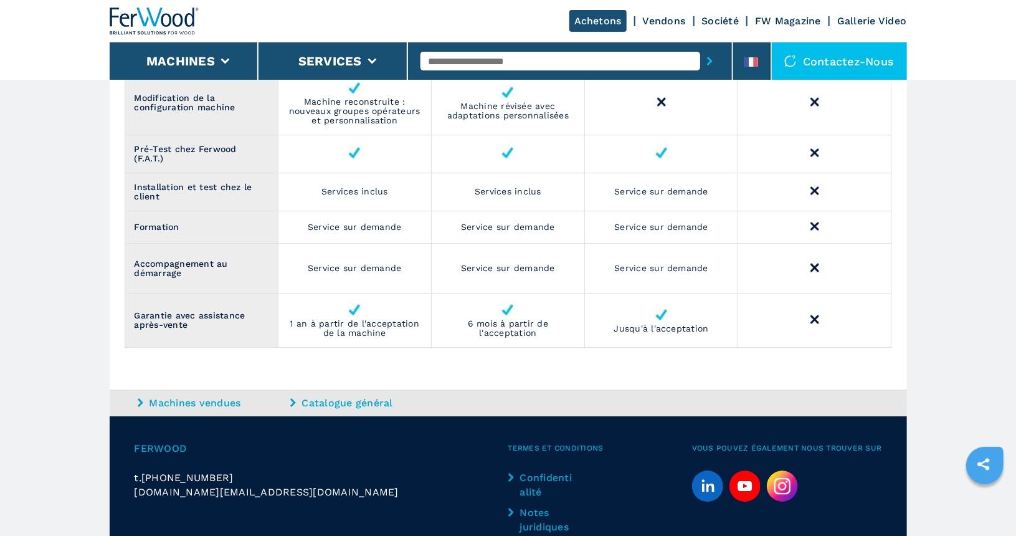
scroll to position [1944, 0]
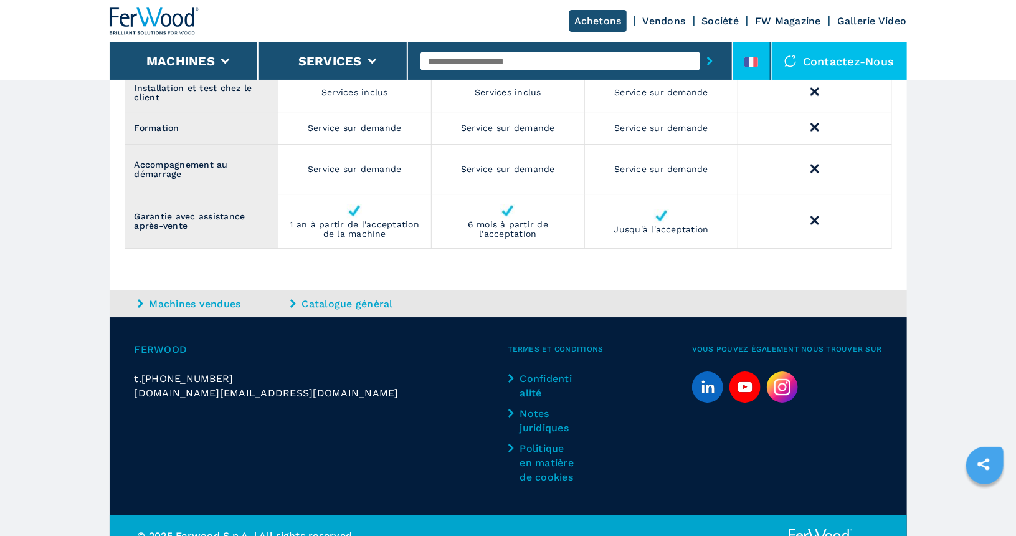
click at [751, 60] on icon at bounding box center [751, 61] width 14 height 9
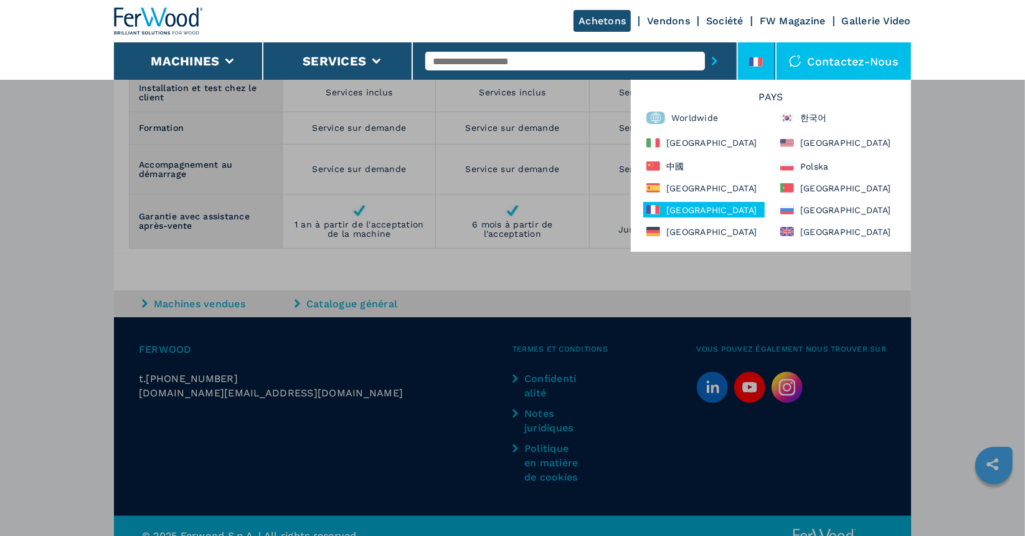
click at [942, 216] on div "Machines Plaqueuses de chant Tenonneuses Centre d'usinage cnc Perceuses - touri…" at bounding box center [512, 347] width 1025 height 536
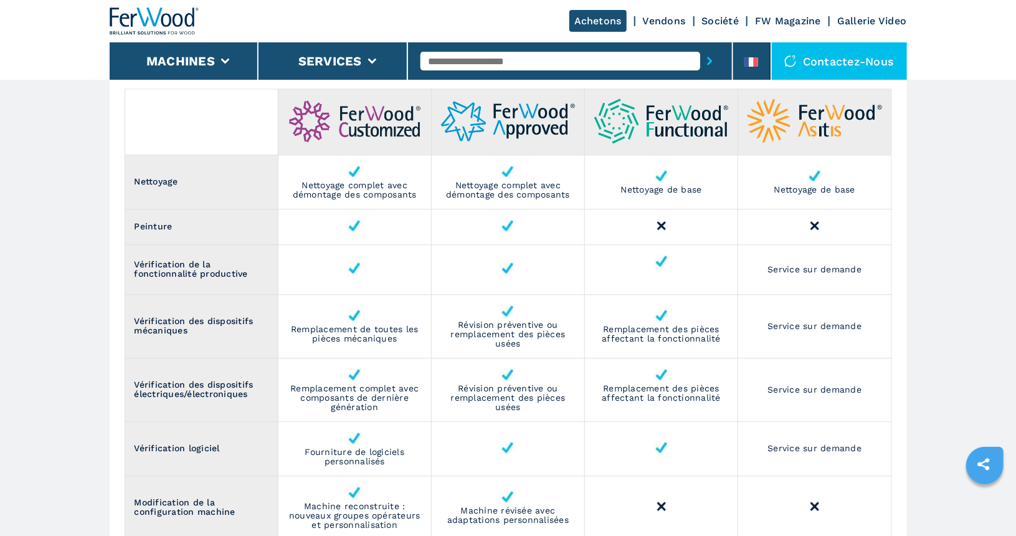
scroll to position [1405, 0]
